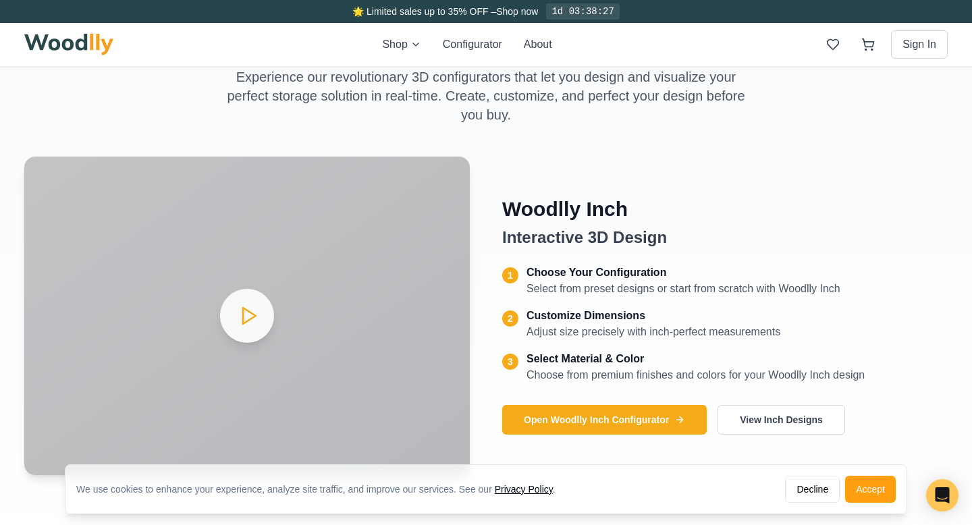
scroll to position [513, 0]
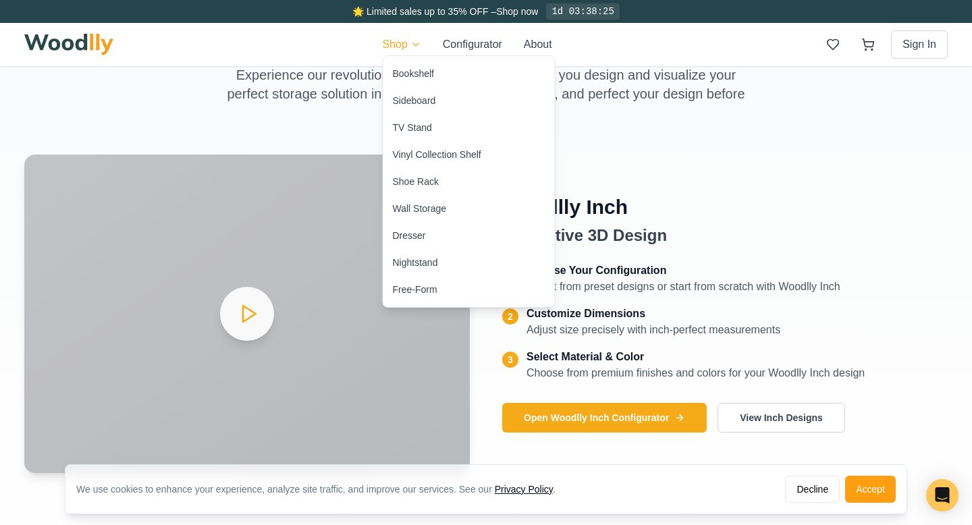
click at [412, 80] on div "Bookshelf" at bounding box center [468, 73] width 171 height 27
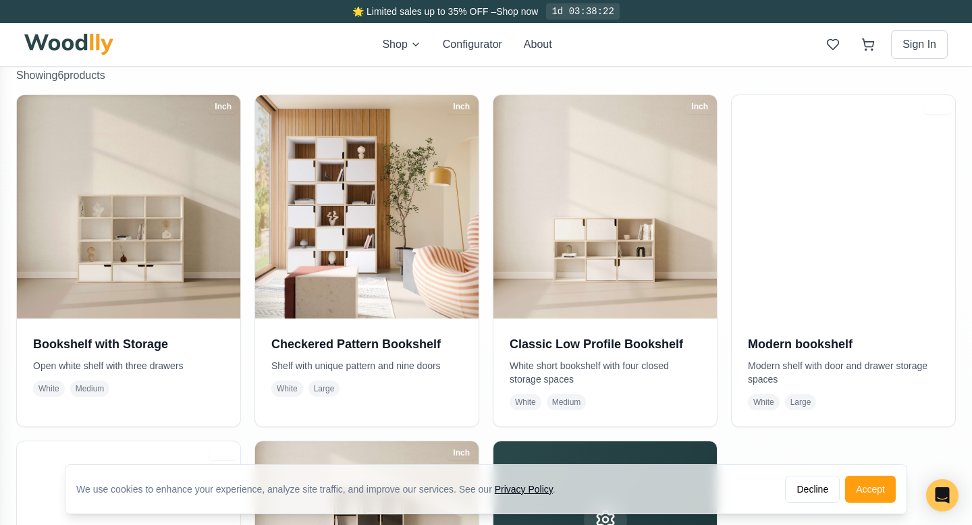
scroll to position [306, 0]
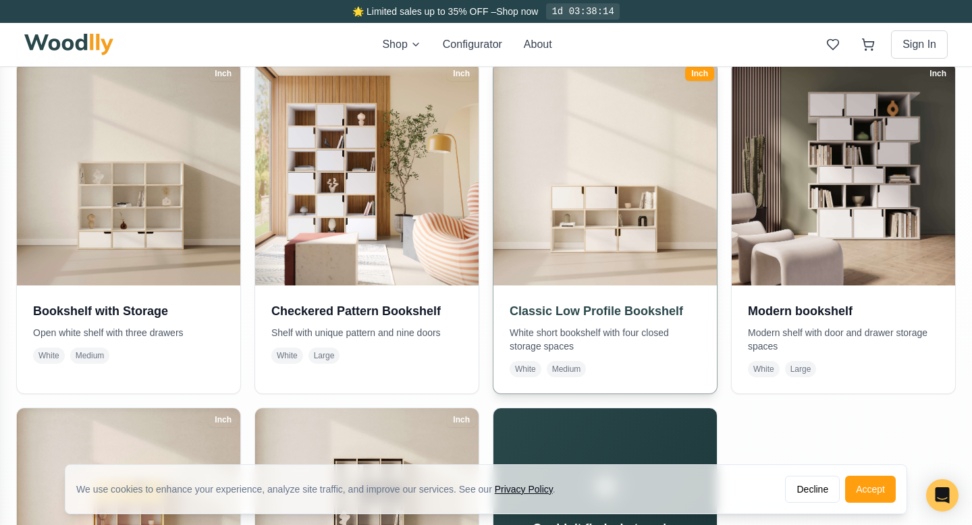
click at [576, 219] on img at bounding box center [605, 174] width 235 height 235
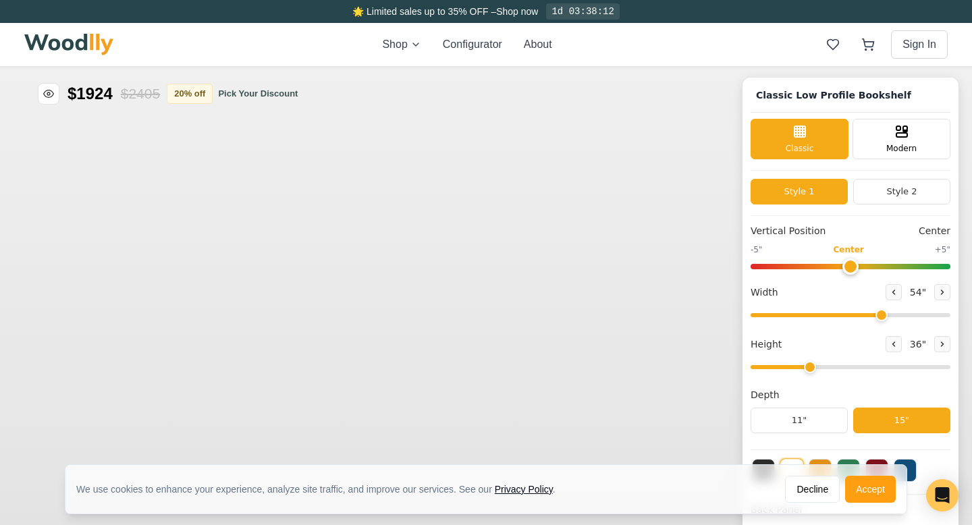
type input "54"
type input "3"
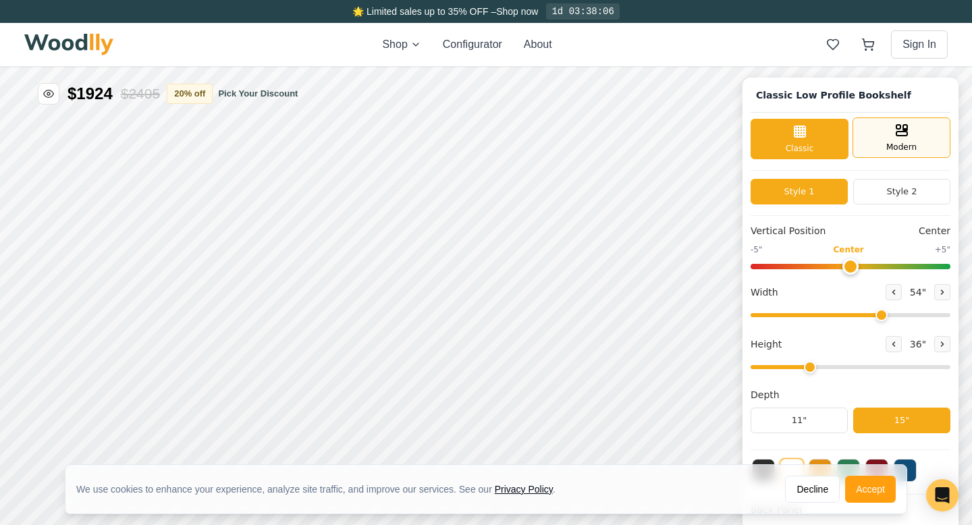
click at [902, 140] on div "Modern" at bounding box center [901, 137] width 98 height 40
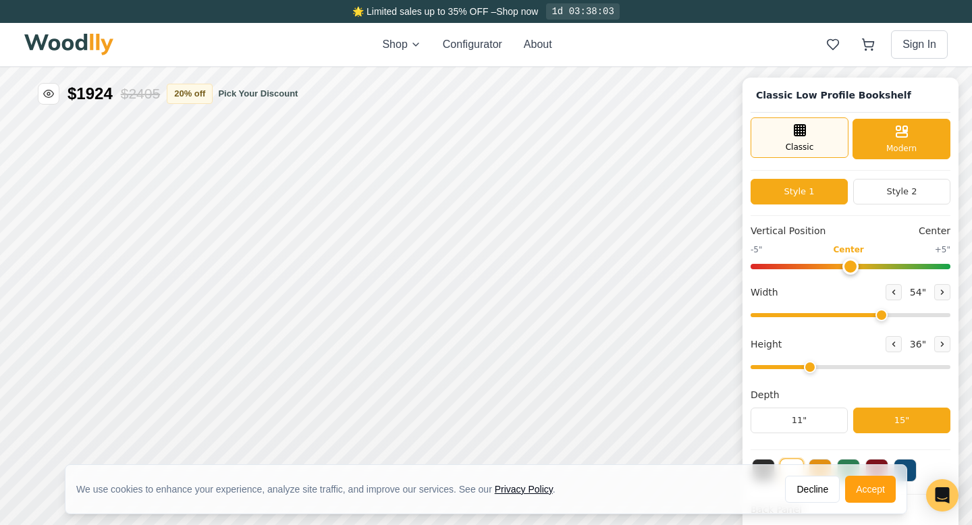
click at [804, 142] on span "Classic" at bounding box center [799, 147] width 28 height 12
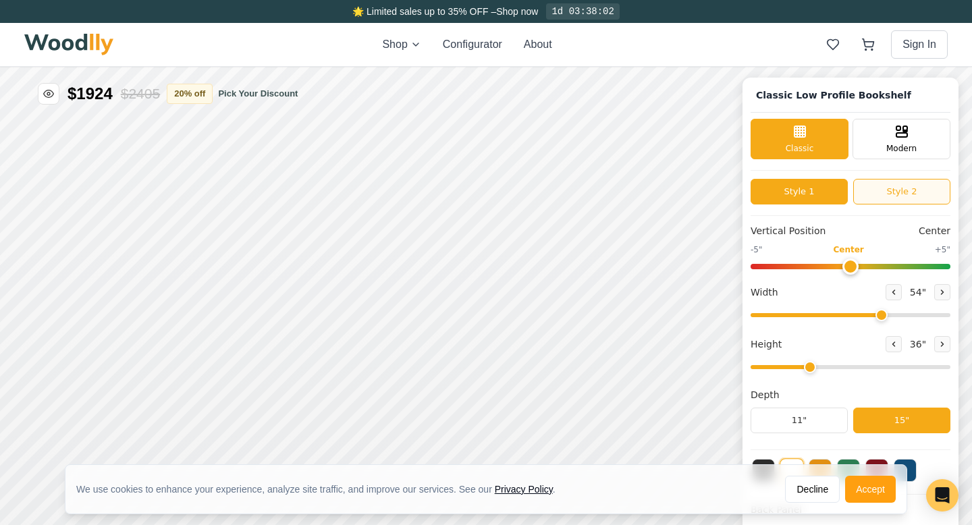
click at [889, 194] on button "Style 2" at bounding box center [901, 192] width 97 height 26
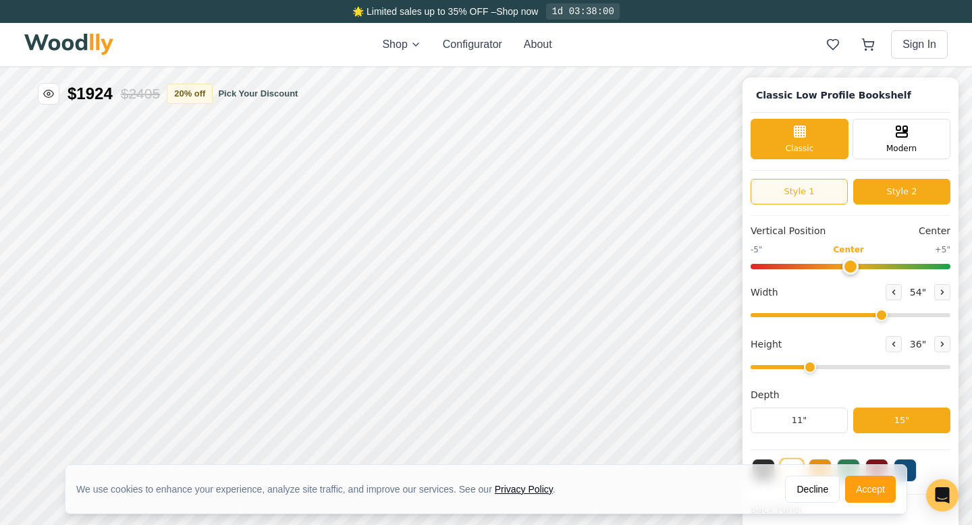
click at [820, 194] on button "Style 1" at bounding box center [798, 192] width 97 height 26
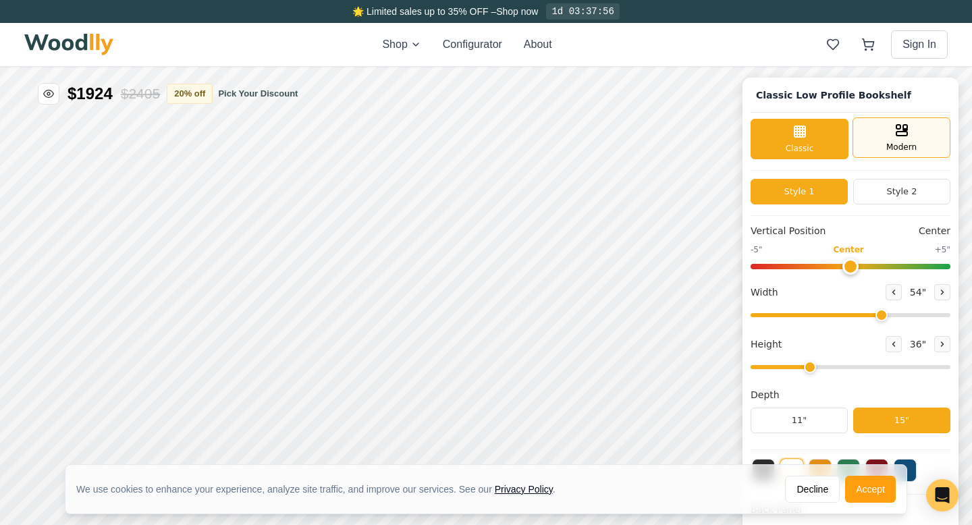
click at [887, 142] on span "Modern" at bounding box center [901, 147] width 30 height 12
